Goal: Transaction & Acquisition: Purchase product/service

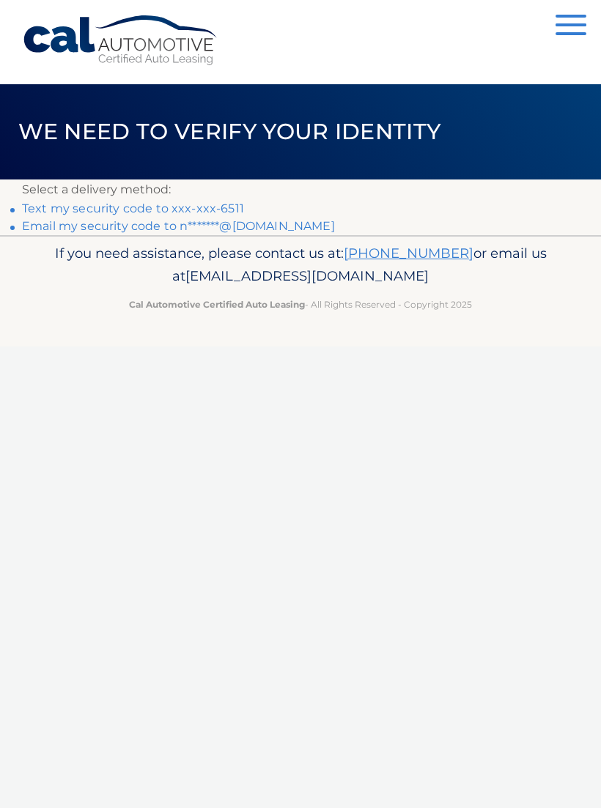
click at [226, 201] on link "Text my security code to xxx-xxx-6511" at bounding box center [133, 208] width 222 height 14
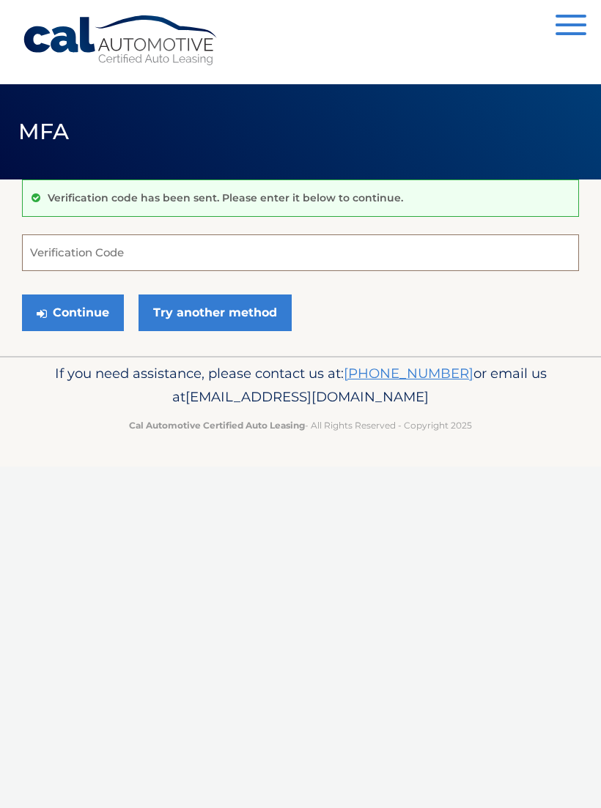
click at [77, 256] on input "Verification Code" at bounding box center [300, 252] width 557 height 37
type input "285119"
click at [85, 315] on button "Continue" at bounding box center [73, 313] width 102 height 37
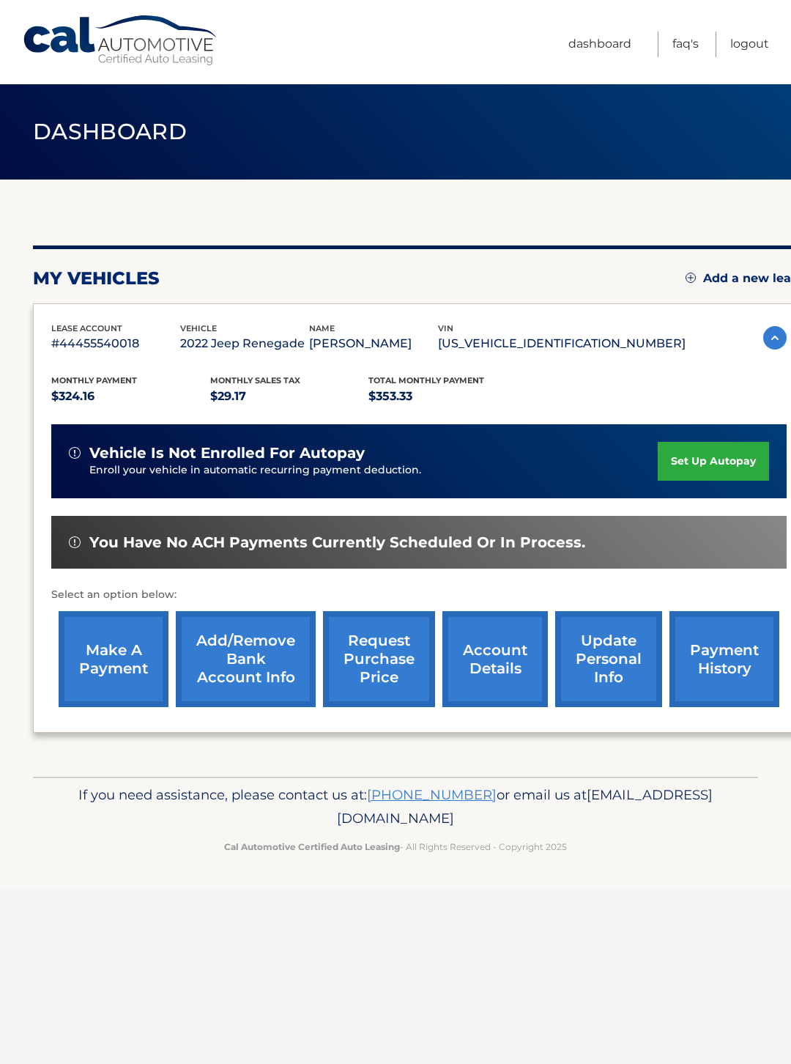
click at [129, 656] on link "make a payment" at bounding box center [114, 659] width 110 height 96
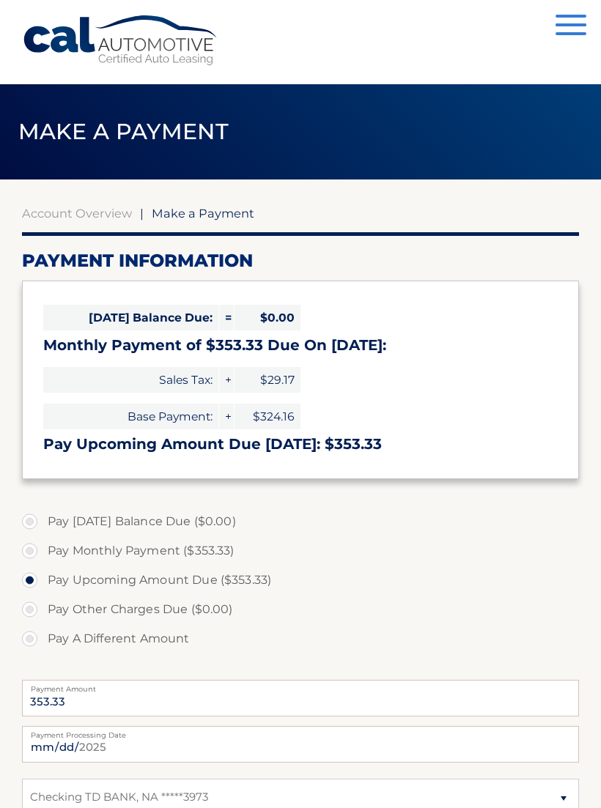
select select "ODYxMDk4NDctNGQ3MS00NmMyLTljMDYtOGUzYjQ5YWVjN2Qx"
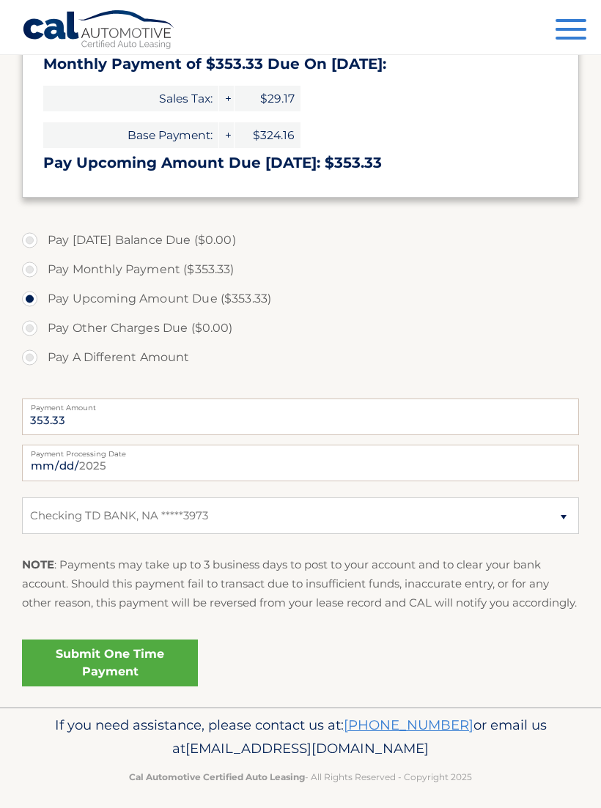
scroll to position [275, 0]
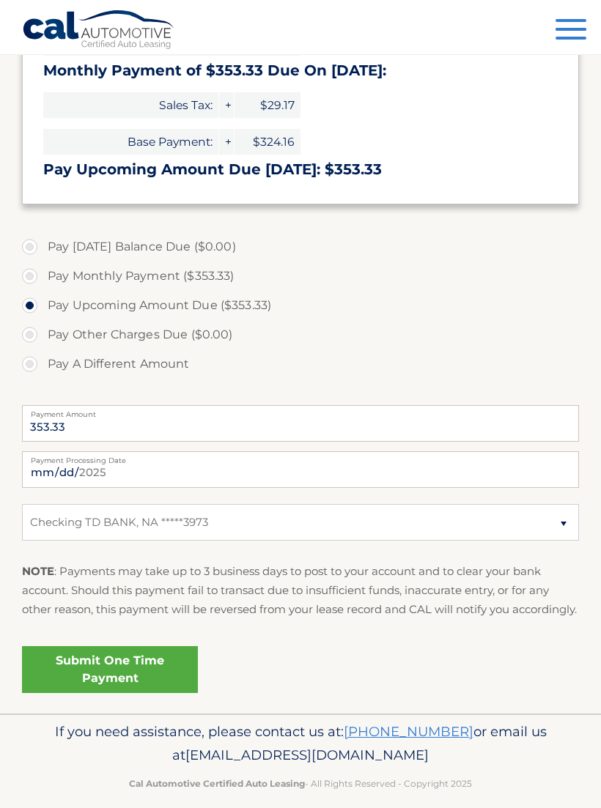
click at [129, 686] on link "Submit One Time Payment" at bounding box center [110, 669] width 176 height 47
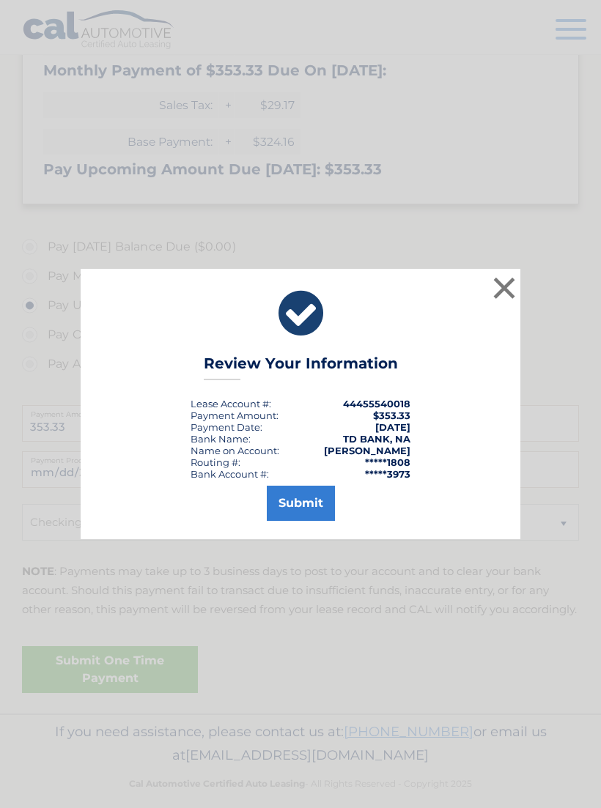
click at [300, 508] on button "Submit" at bounding box center [301, 503] width 68 height 35
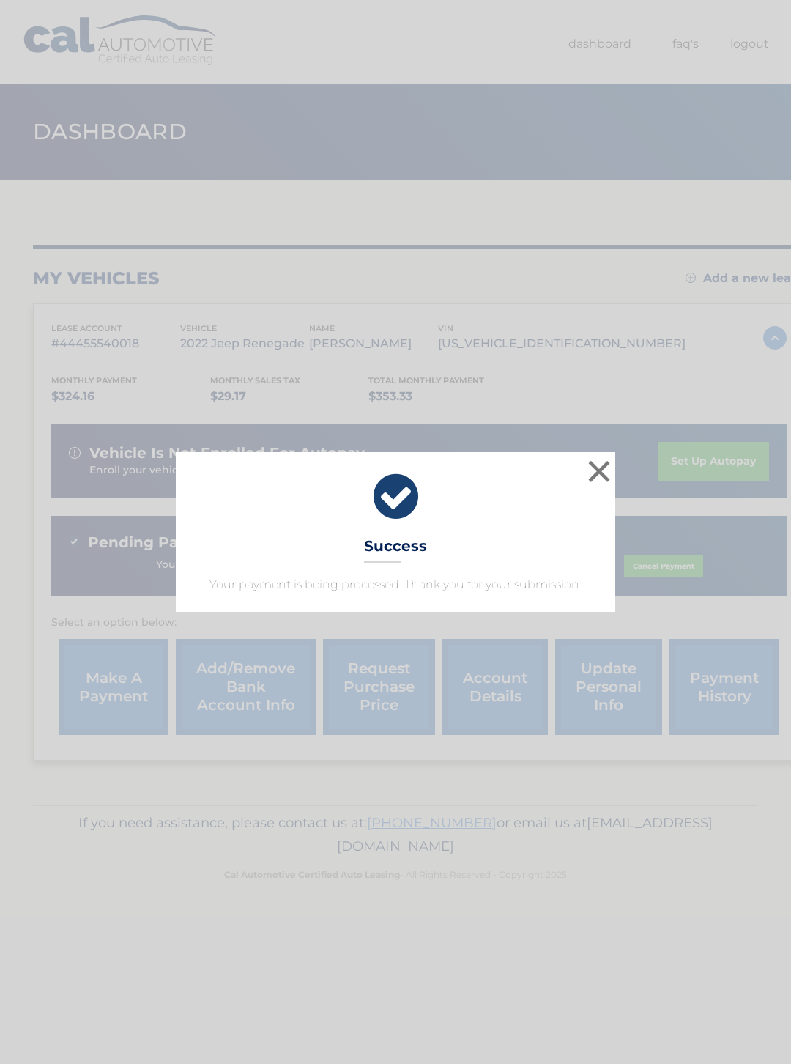
click at [613, 456] on button "×" at bounding box center [599, 470] width 29 height 29
click at [615, 453] on div "vehicle is not enrolled for autopay" at bounding box center [363, 453] width 589 height 18
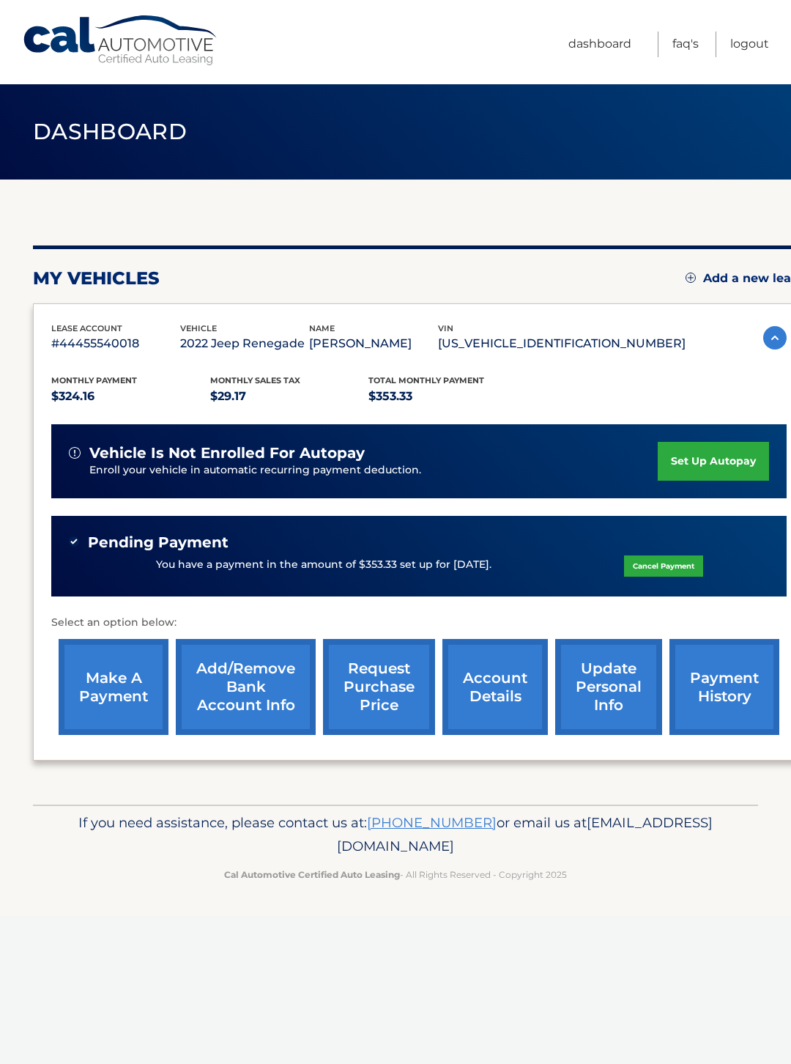
click at [499, 683] on link "account details" at bounding box center [496, 687] width 106 height 96
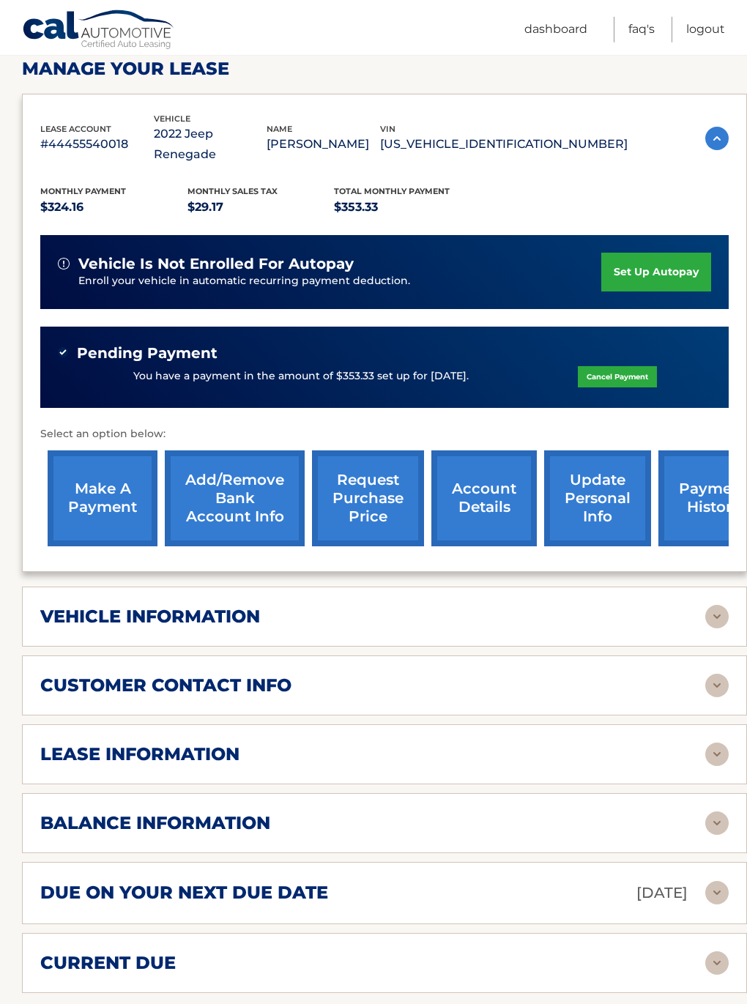
scroll to position [230, 0]
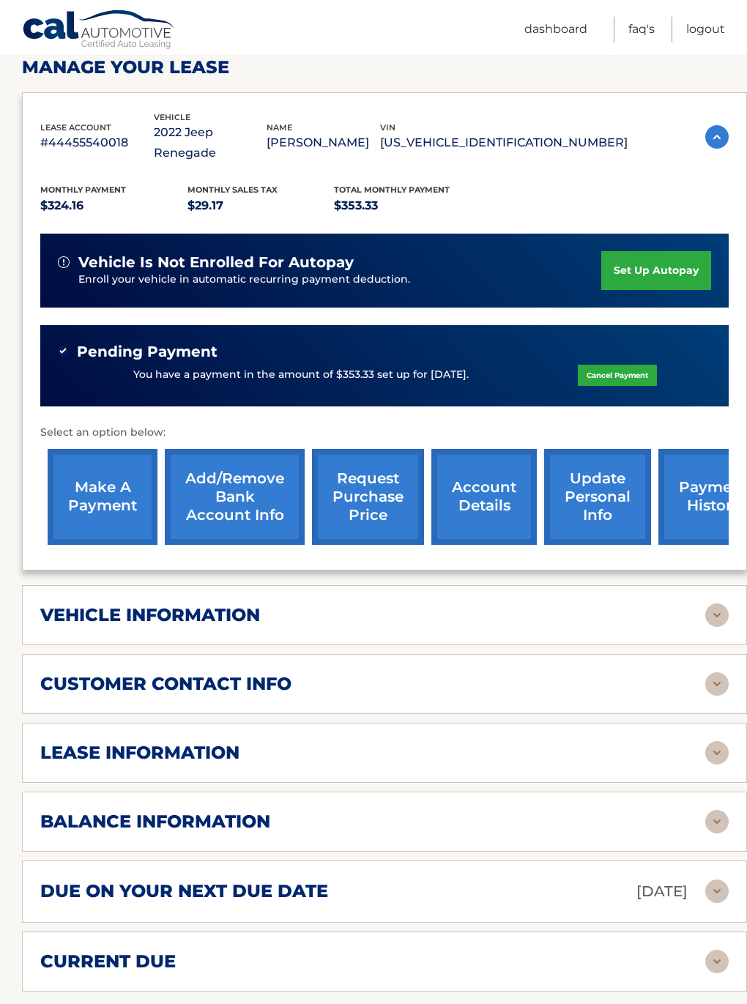
click at [234, 742] on h2 "lease information" at bounding box center [139, 753] width 199 height 22
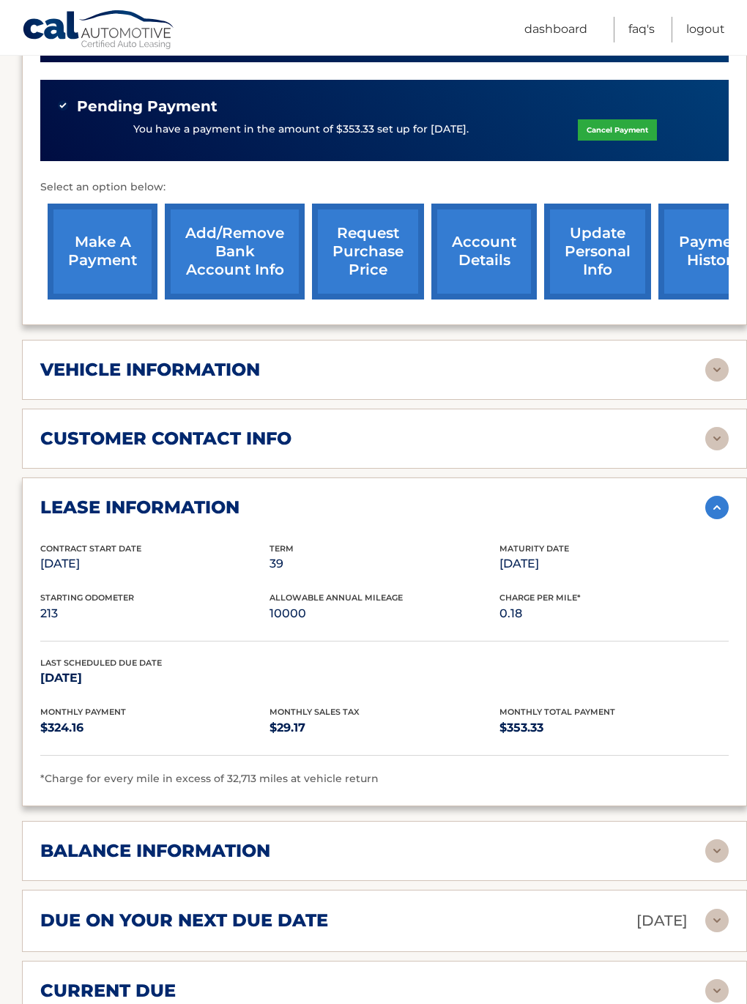
scroll to position [476, 0]
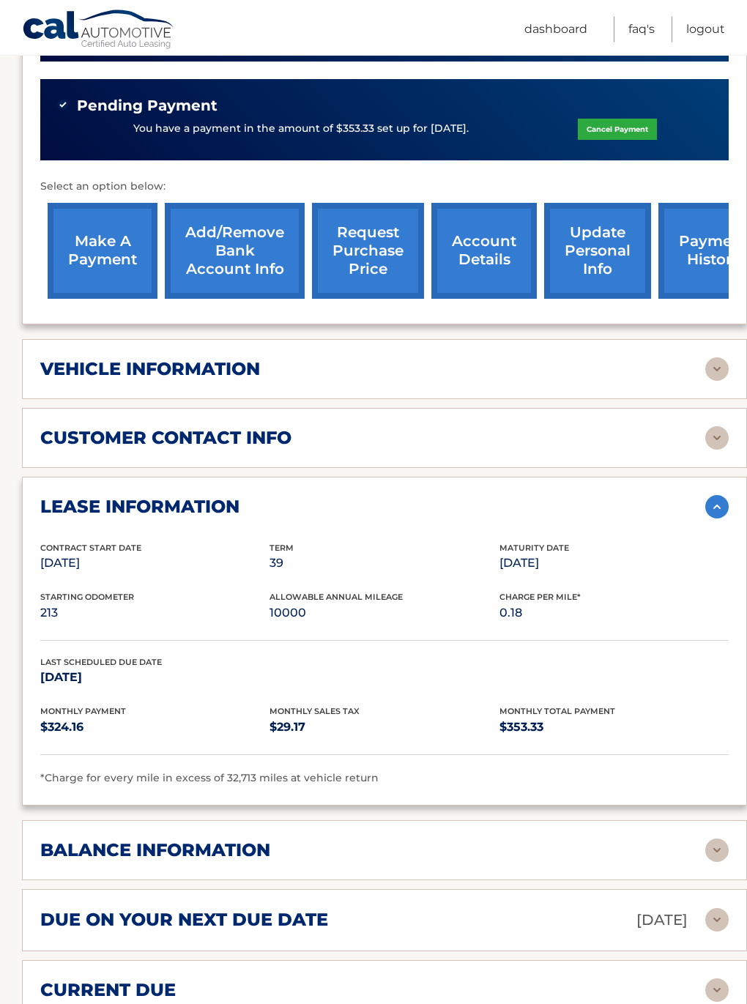
click at [715, 19] on link "Logout" at bounding box center [706, 30] width 39 height 26
